Goal: Information Seeking & Learning: Learn about a topic

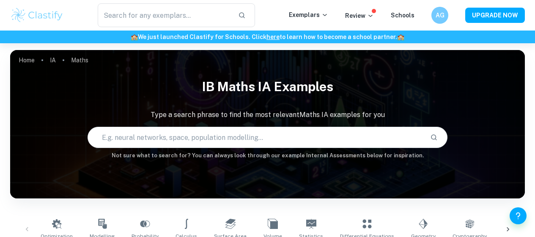
scroll to position [754, 0]
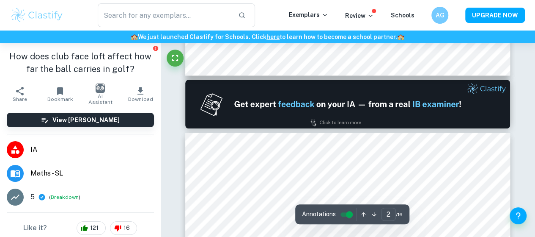
scroll to position [449, 0]
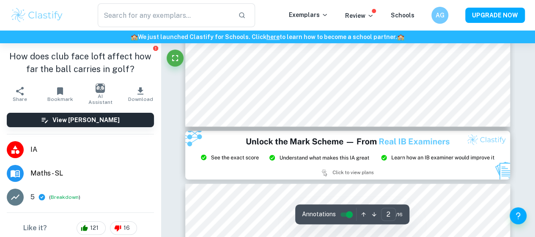
type input "3"
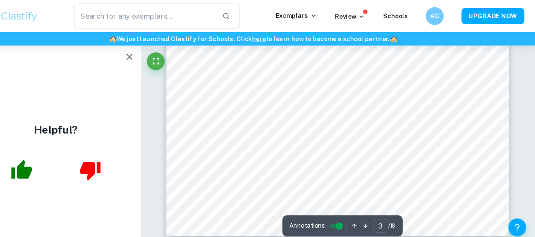
scroll to position [1203, 0]
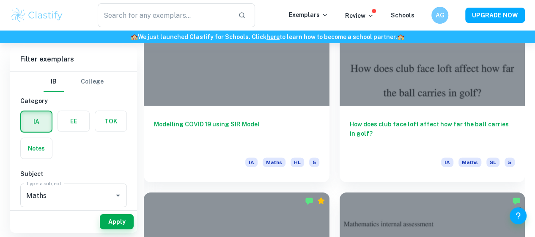
checkbox input "true"
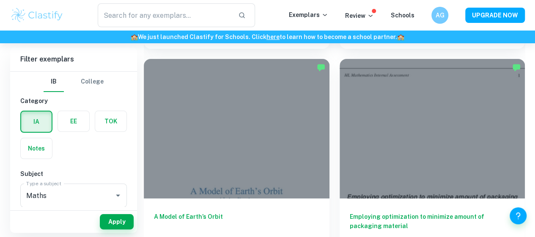
scroll to position [1516, 0]
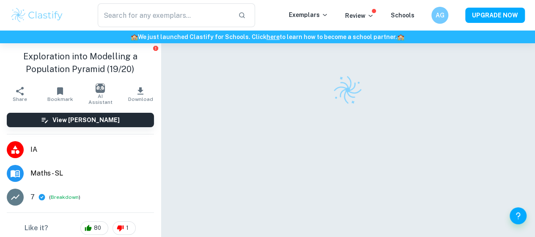
scroll to position [1, 0]
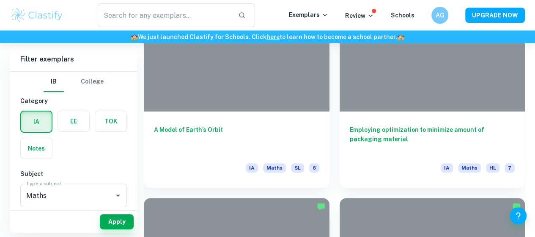
scroll to position [1672, 0]
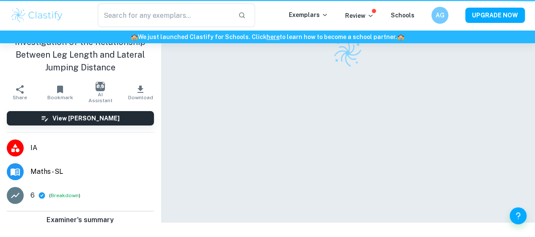
scroll to position [17, 0]
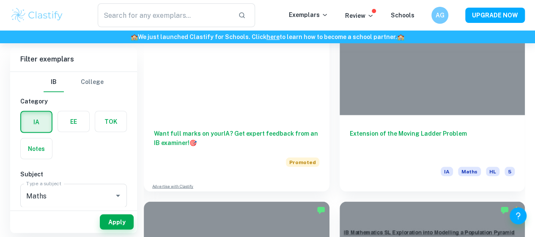
scroll to position [2340, 0]
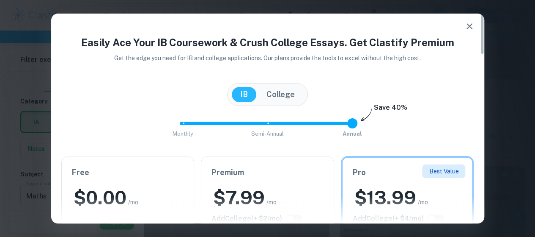
scroll to position [2377, 0]
click at [481, 30] on div "Easily Ace Your IB Coursework & Crush College Essays. Get Clastify Premium Get …" at bounding box center [267, 119] width 433 height 210
click at [469, 26] on icon "button" at bounding box center [470, 26] width 6 height 6
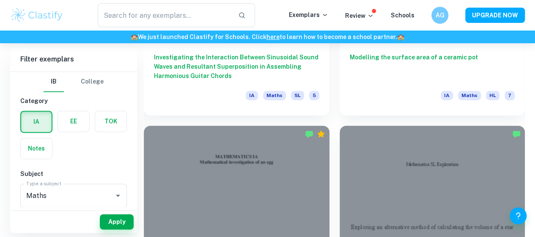
scroll to position [3770, 0]
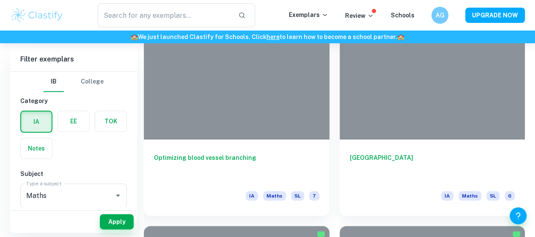
scroll to position [3218, 0]
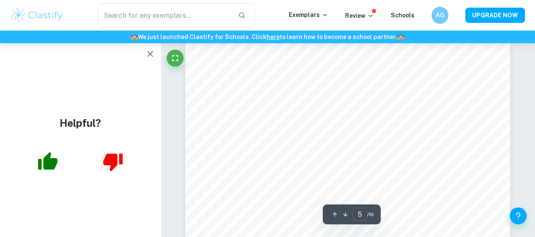
scroll to position [2032, 0]
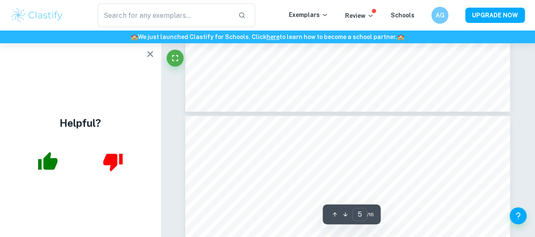
type input "6"
